Goal: Find specific page/section: Find specific page/section

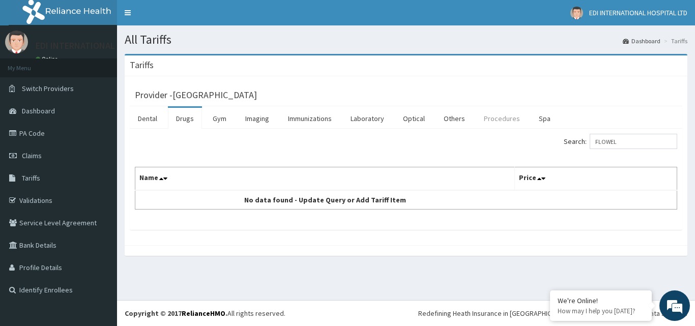
click at [509, 114] on link "Procedures" at bounding box center [502, 118] width 52 height 21
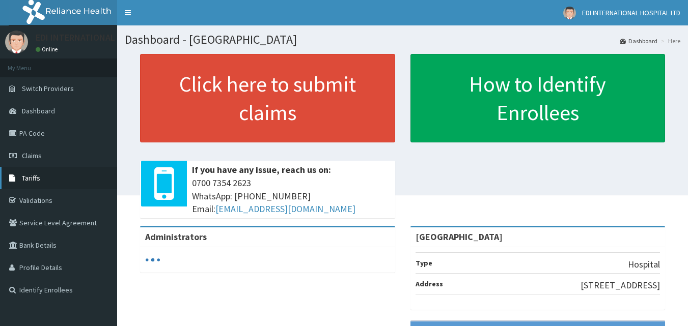
click at [38, 178] on span "Tariffs" at bounding box center [31, 178] width 18 height 9
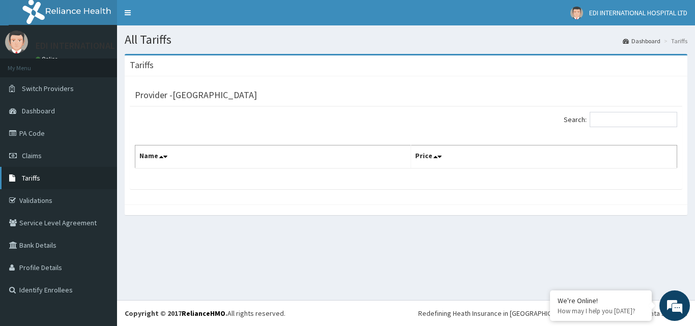
click at [44, 181] on link "Tariffs" at bounding box center [58, 178] width 117 height 22
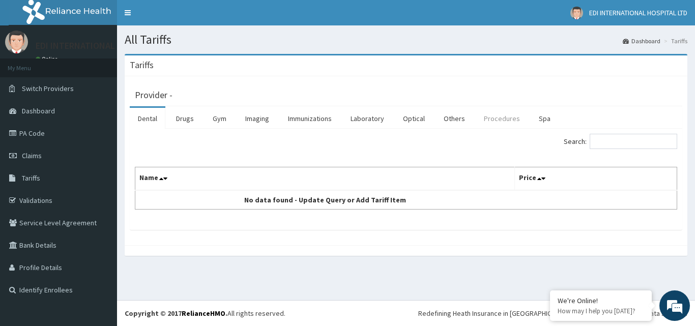
click at [502, 114] on link "Procedures" at bounding box center [502, 118] width 52 height 21
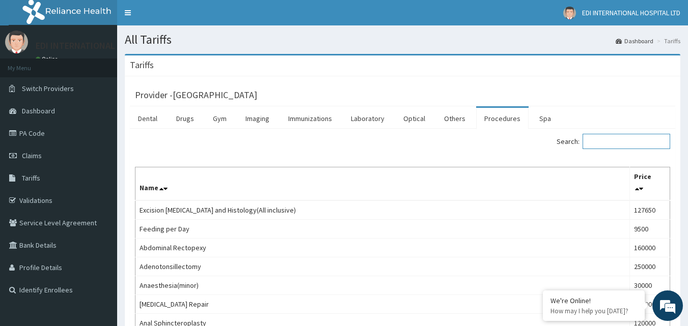
click at [625, 144] on input "Search:" at bounding box center [626, 141] width 88 height 15
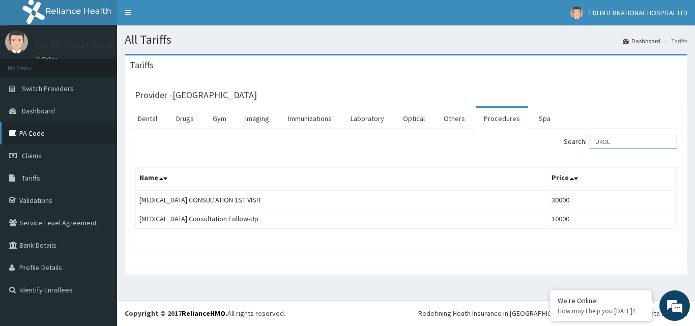
type input "UROL"
click at [27, 133] on link "PA Code" at bounding box center [58, 133] width 117 height 22
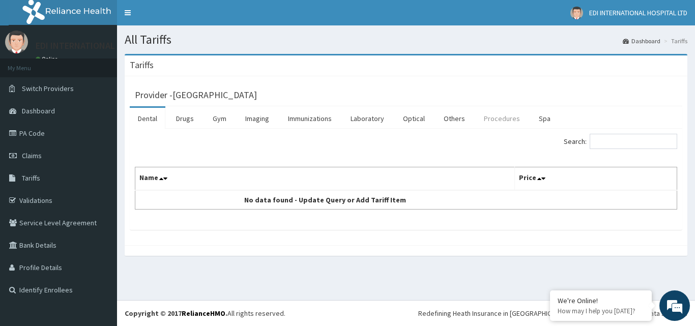
click at [497, 116] on link "Procedures" at bounding box center [502, 118] width 52 height 21
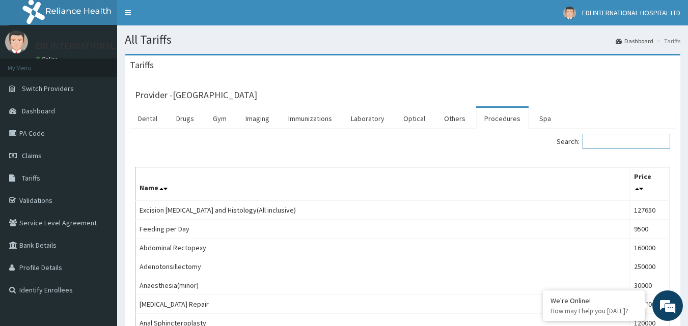
click at [605, 140] on input "Search:" at bounding box center [626, 141] width 88 height 15
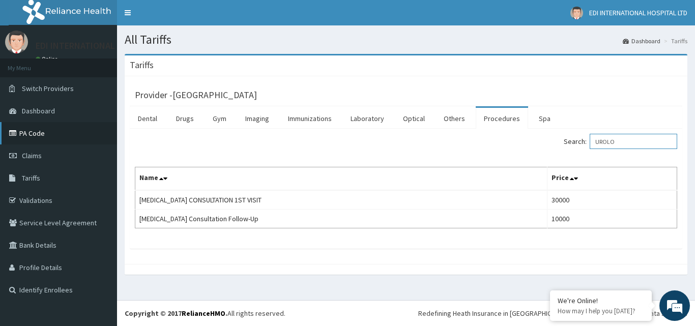
type input "UROLO"
click at [29, 137] on link "PA Code" at bounding box center [58, 133] width 117 height 22
